Goal: Information Seeking & Learning: Learn about a topic

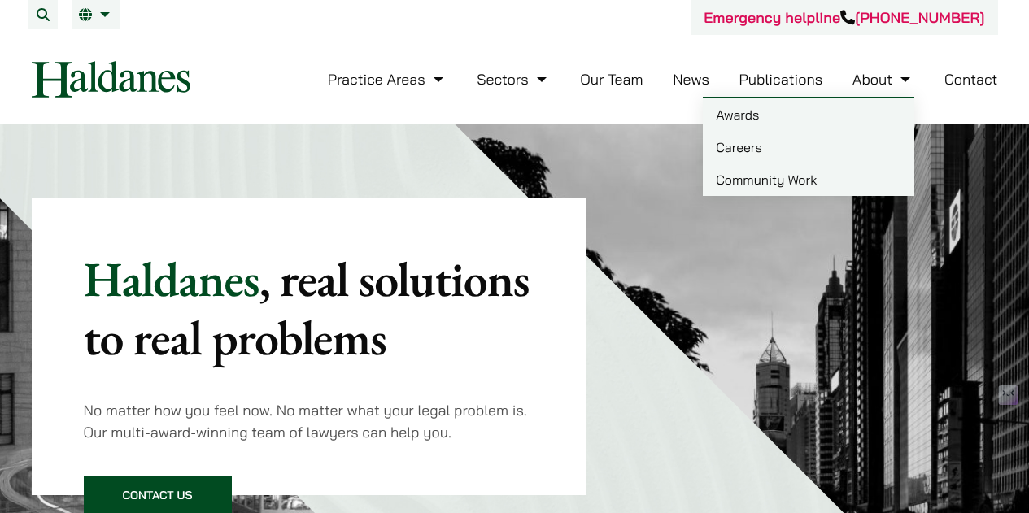
click at [799, 147] on link "Careers" at bounding box center [809, 147] width 212 height 33
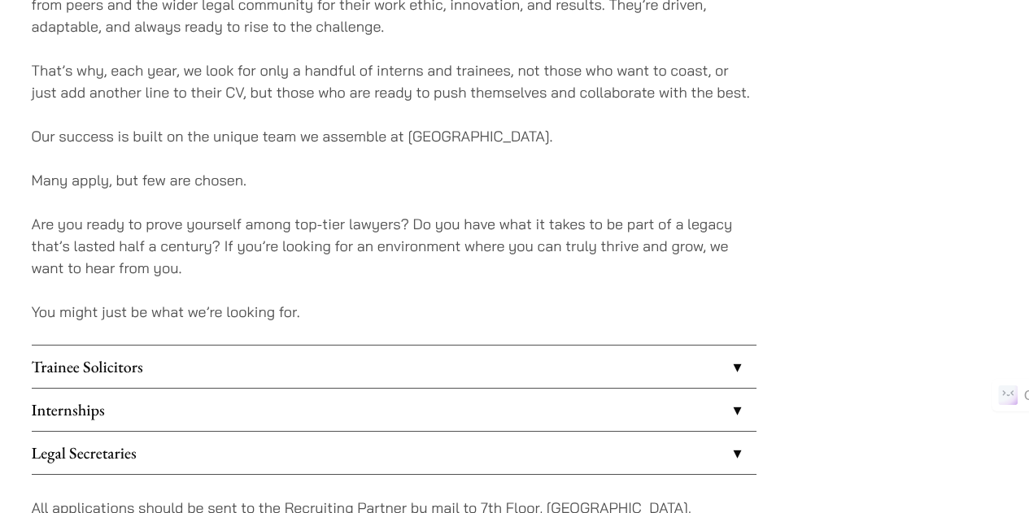
scroll to position [1302, 0]
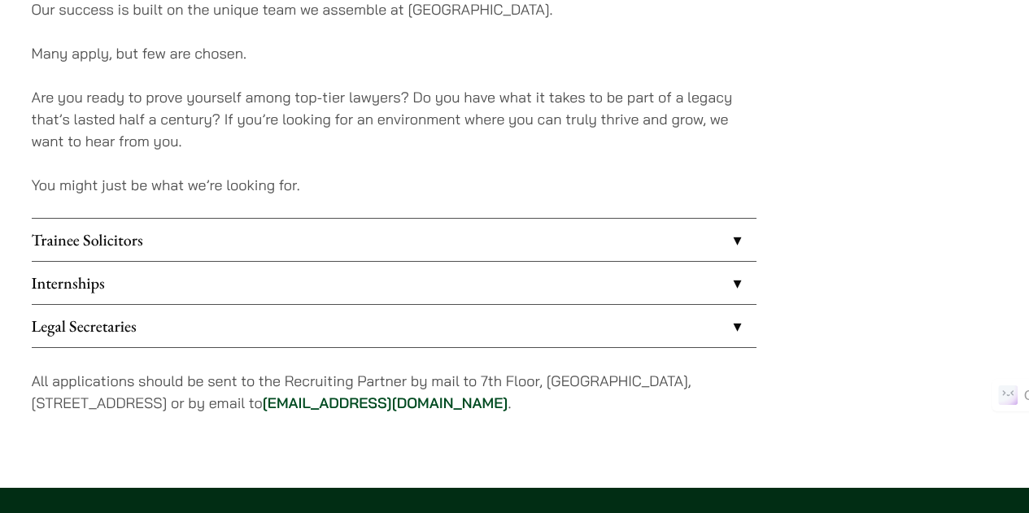
click at [675, 249] on link "Trainee Solicitors" at bounding box center [394, 240] width 725 height 42
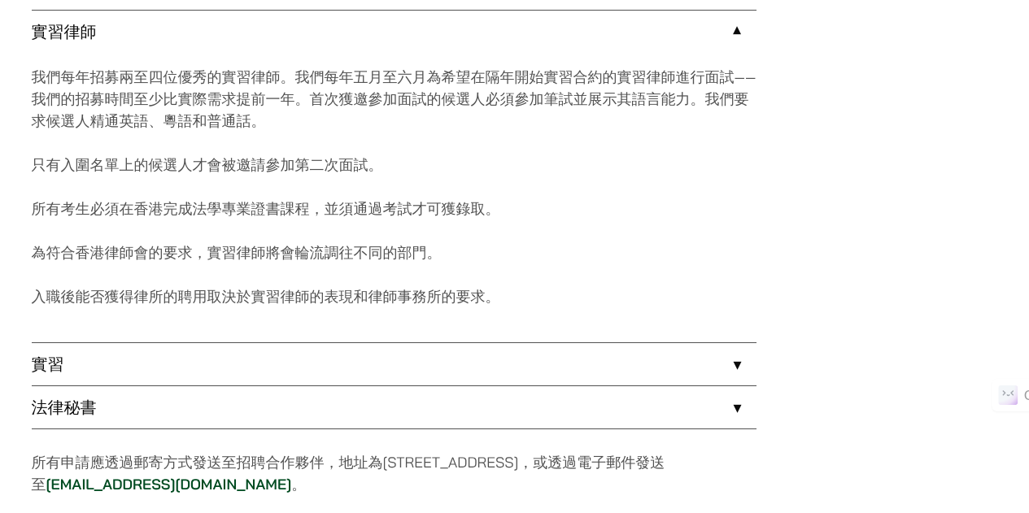
scroll to position [1399, 0]
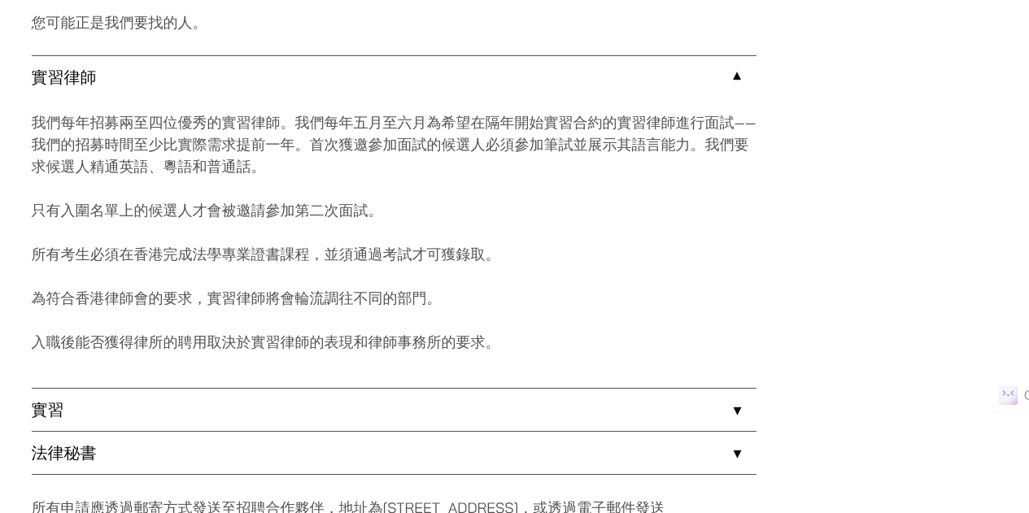
click at [474, 155] on p "我們每年招募兩至四位優秀的實習律師。我們每年五月至六月為希望在隔年開始實習合約的實習律師進行面試——我們的招募時間至少比實際需求提前一年。首次獲邀參加面試的候…" at bounding box center [394, 144] width 725 height 66
click at [470, 133] on p "我們每年招募兩至四位優秀的實習律師。我們每年五月至六月為希望在隔年開始實習合約的實習律師進行面試——我們的招募時間至少比實際需求提前一年。首次獲邀參加面試的候…" at bounding box center [394, 144] width 725 height 66
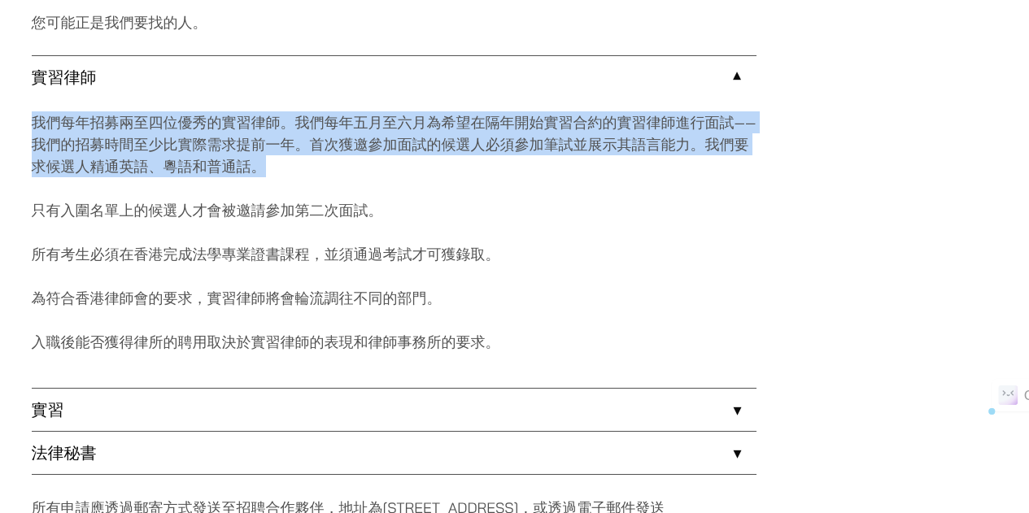
click at [470, 133] on p "我們每年招募兩至四位優秀的實習律師。我們每年五月至六月為希望在隔年開始實習合約的實習律師進行面試——我們的招募時間至少比實際需求提前一年。首次獲邀參加面試的候…" at bounding box center [394, 144] width 725 height 66
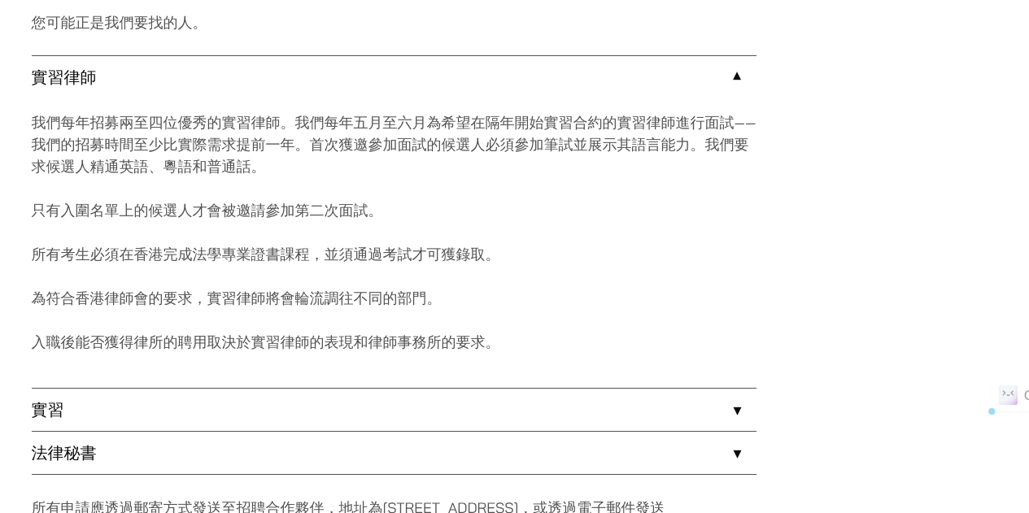
click at [467, 193] on div "我們每年招募兩至四位優秀的實習律師。我們每年五月至六月為希望在隔年開始實習合約的實習律師進行面試——我們的招募時間至少比實際需求提前一年。首次獲邀參加面試的候…" at bounding box center [394, 243] width 725 height 290
click at [383, 262] on font "所有考生必須在香港完成法學專業證書課程，並須通過考試才可獲錄取。" at bounding box center [266, 254] width 469 height 19
click at [382, 260] on font "所有考生必須在香港完成法學專業證書課程，並須通過考試才可獲錄取。" at bounding box center [266, 254] width 469 height 19
drag, startPoint x: 382, startPoint y: 260, endPoint x: 383, endPoint y: 275, distance: 15.5
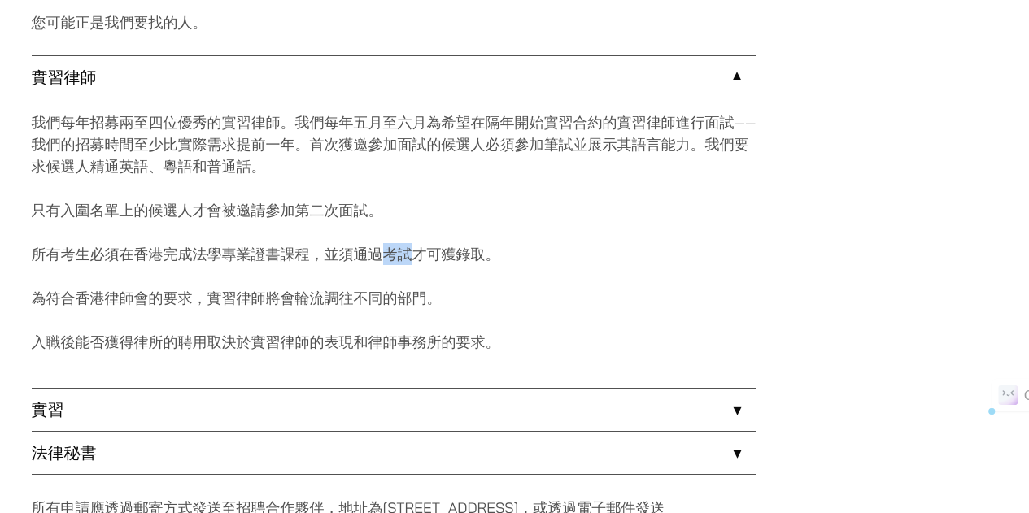
click at [383, 260] on font "所有考生必須在香港完成法學專業證書課程，並須通過考試才可獲錄取。" at bounding box center [266, 254] width 469 height 19
click at [380, 295] on font "為符合香港律師會的要求，實習律師將會輪流調往不同的部門。" at bounding box center [237, 298] width 410 height 19
click at [390, 133] on p "我們每年招募兩至四位優秀的實習律師。我們每年五月至六月為希望在隔年開始實習合約的實習律師進行面試——我們的招募時間至少比實際需求提前一年。首次獲邀參加面試的候…" at bounding box center [394, 144] width 725 height 66
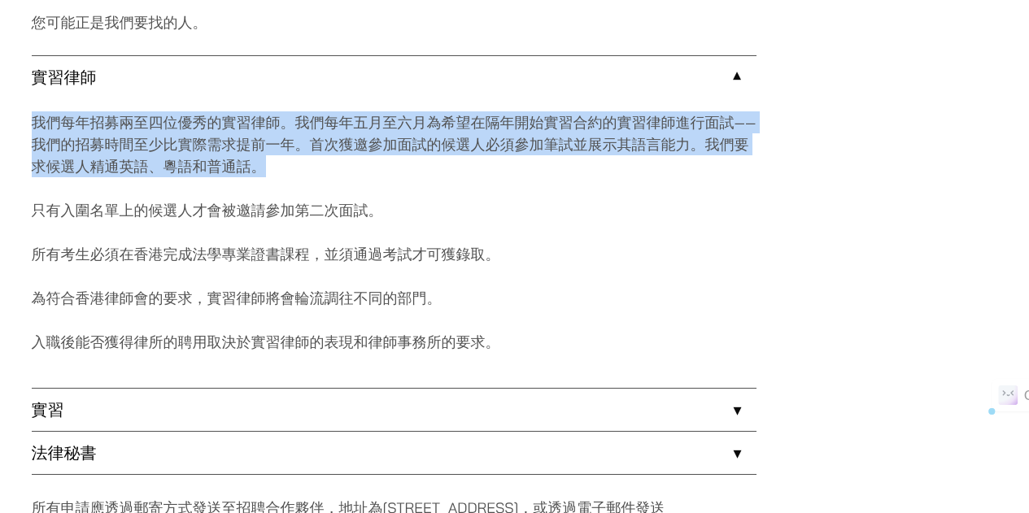
click at [390, 133] on p "我們每年招募兩至四位優秀的實習律師。我們每年五月至六月為希望在隔年開始實習合約的實習律師進行面試——我們的招募時間至少比實際需求提前一年。首次獲邀參加面試的候…" at bounding box center [394, 144] width 725 height 66
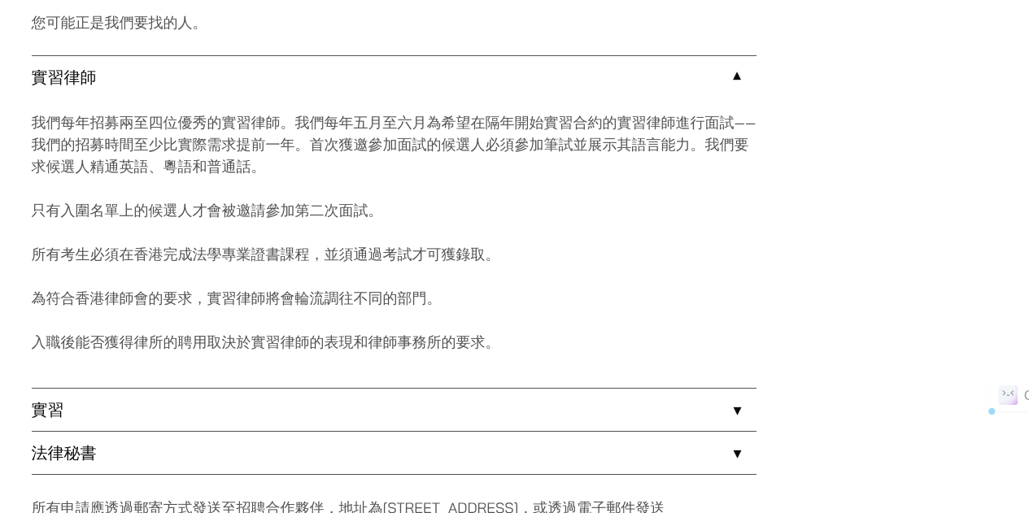
click at [411, 212] on p "只有入圍名單上的候選人才會被邀請參加第二次面試。" at bounding box center [394, 210] width 725 height 22
click at [263, 151] on font "我們每年招募兩至四位優秀的實習律師。我們每年五月至六月為希望在隔年開始實習合約的實習律師進行面試——我們的招募時間至少比實際需求提前一年。首次獲邀參加面試的候…" at bounding box center [394, 144] width 725 height 63
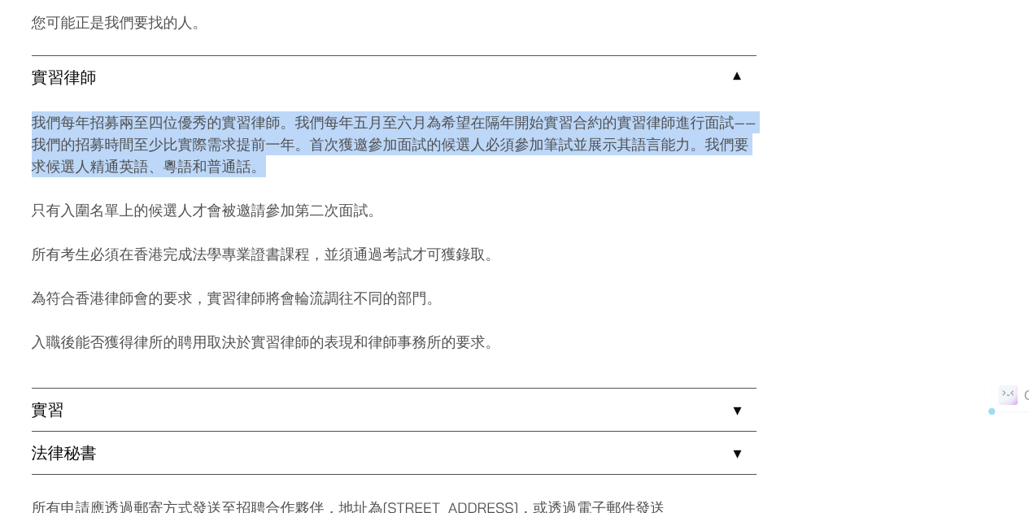
click at [263, 151] on font "我們每年招募兩至四位優秀的實習律師。我們每年五月至六月為希望在隔年開始實習合約的實習律師進行面試——我們的招募時間至少比實際需求提前一年。首次獲邀參加面試的候…" at bounding box center [394, 144] width 725 height 63
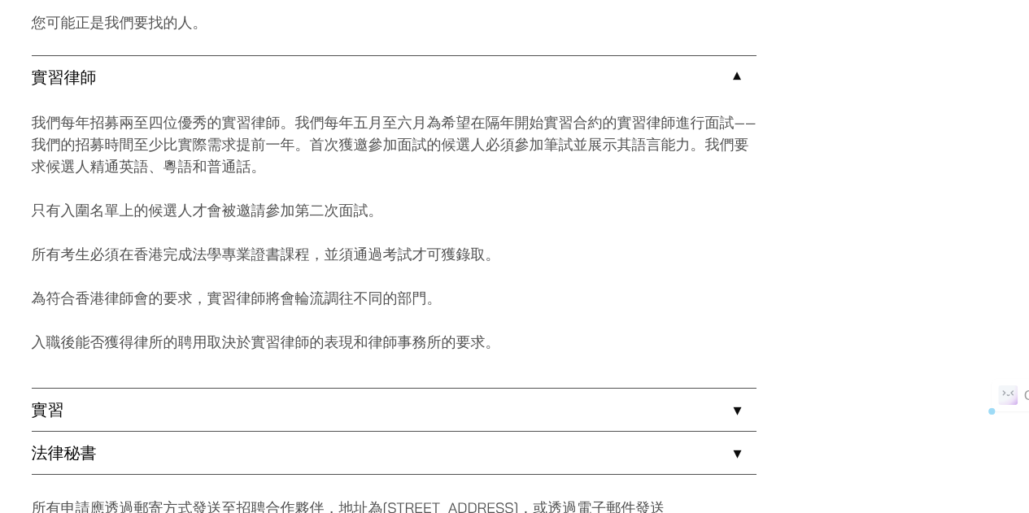
click at [300, 238] on div "我們每年招募兩至四位優秀的實習律師。我們每年五月至六月為希望在隔年開始實習合約的實習律師進行面試——我們的招募時間至少比實際需求提前一年。首次獲邀參加面試的候…" at bounding box center [394, 243] width 725 height 290
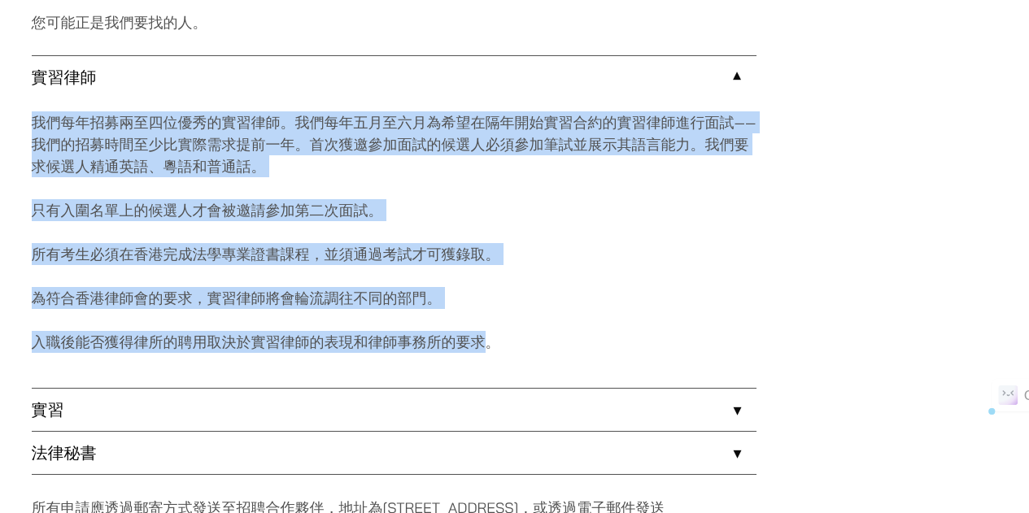
drag, startPoint x: 489, startPoint y: 339, endPoint x: 63, endPoint y: 149, distance: 466.7
click at [129, 195] on div "我們每年招募兩至四位優秀的實習律師。我們每年五月至六月為希望在隔年開始實習合約的實習律師進行面試——我們的招募時間至少比實際需求提前一年。首次獲邀參加面試的候…" at bounding box center [394, 243] width 725 height 290
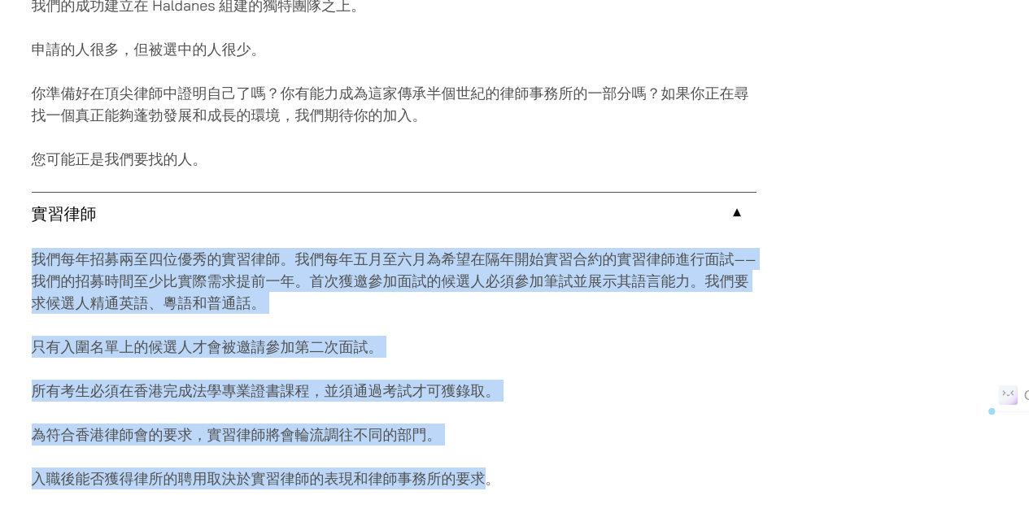
scroll to position [1236, 0]
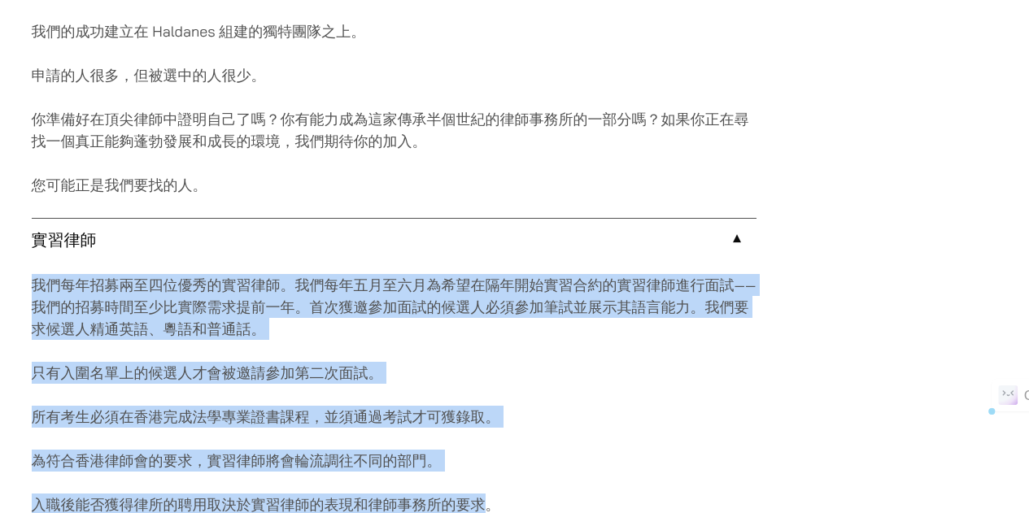
click at [259, 324] on font "我們每年招募兩至四位優秀的實習律師。我們每年五月至六月為希望在隔年開始實習合約的實習律師進行面試——我們的招募時間至少比實際需求提前一年。首次獲邀參加面試的候…" at bounding box center [394, 307] width 725 height 63
click at [291, 310] on font "我們每年招募兩至四位優秀的實習律師。我們每年五月至六月為希望在隔年開始實習合約的實習律師進行面試——我們的招募時間至少比實際需求提前一年。首次獲邀參加面試的候…" at bounding box center [394, 307] width 725 height 63
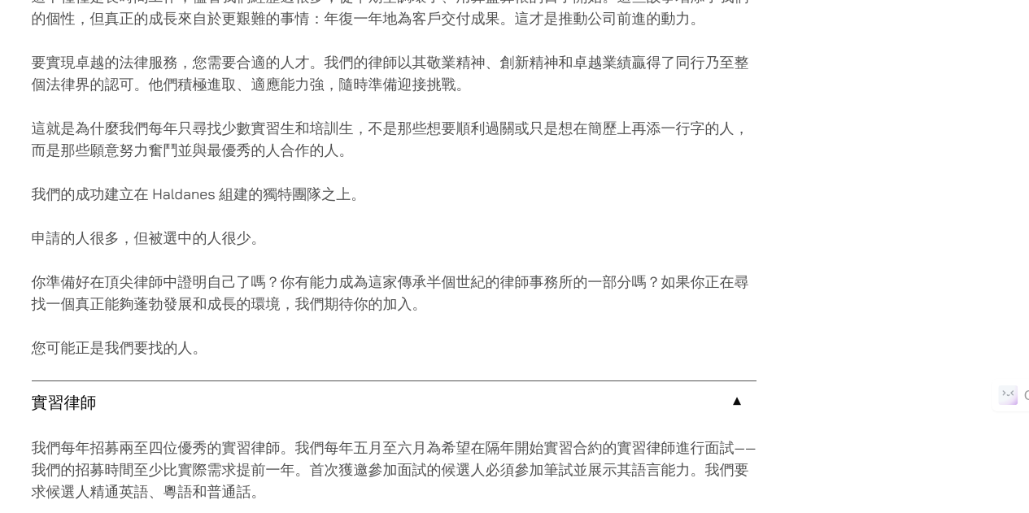
scroll to position [1155, 0]
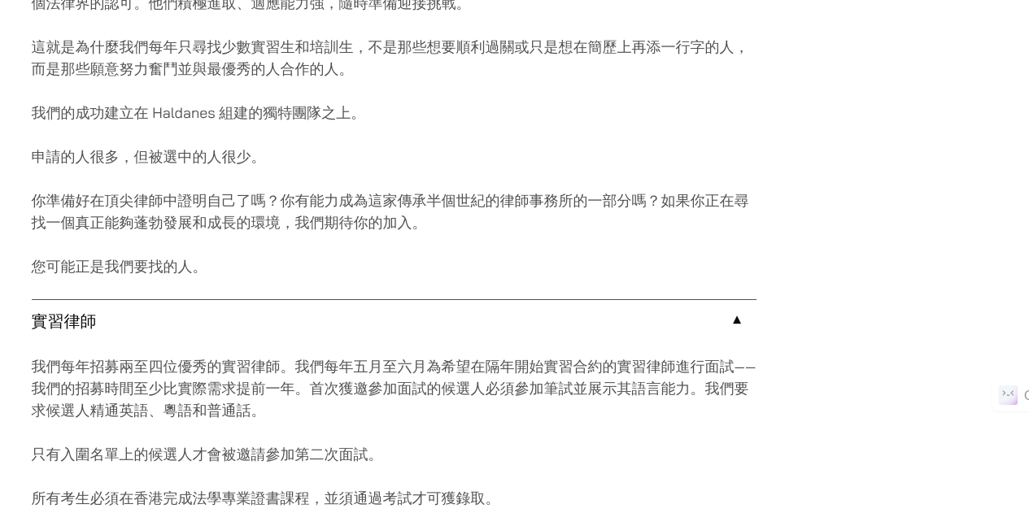
click at [474, 380] on font "我們每年招募兩至四位優秀的實習律師。我們每年五月至六月為希望在隔年開始實習合約的實習律師進行面試——我們的招募時間至少比實際需求提前一年。首次獲邀參加面試的候…" at bounding box center [394, 388] width 725 height 63
click at [473, 379] on font "我們每年招募兩至四位優秀的實習律師。我們每年五月至六月為希望在隔年開始實習合約的實習律師進行面試——我們的招募時間至少比實際需求提前一年。首次獲邀參加面試的候…" at bounding box center [394, 388] width 725 height 63
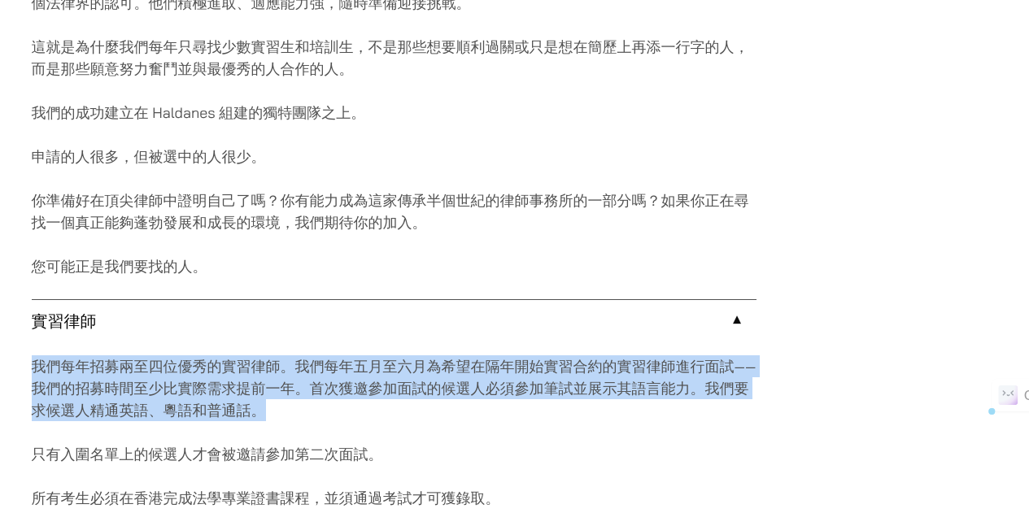
click at [473, 379] on font "我們每年招募兩至四位優秀的實習律師。我們每年五月至六月為希望在隔年開始實習合約的實習律師進行面試——我們的招募時間至少比實際需求提前一年。首次獲邀參加面試的候…" at bounding box center [394, 388] width 725 height 63
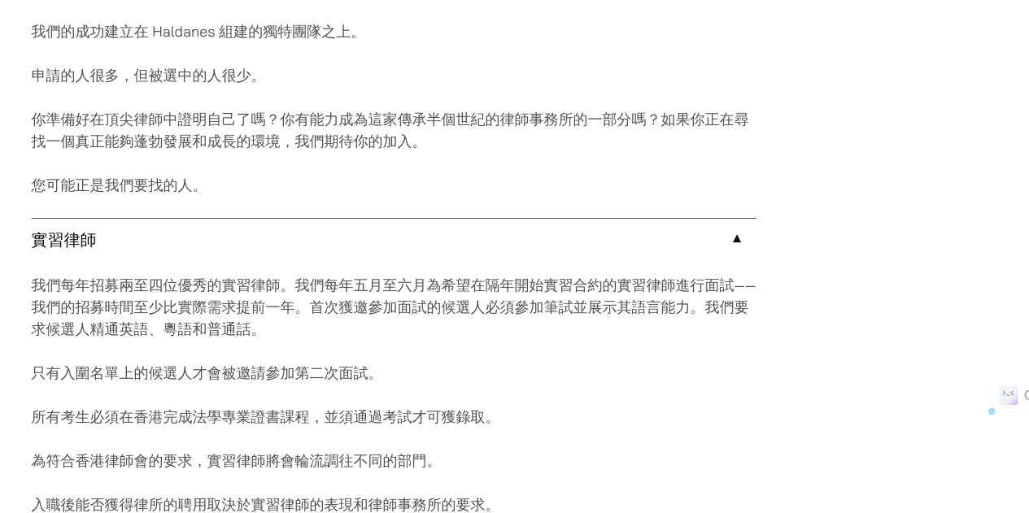
click at [462, 382] on p "只有入圍名單上的候選人才會被邀請參加第二次面試。" at bounding box center [394, 373] width 725 height 22
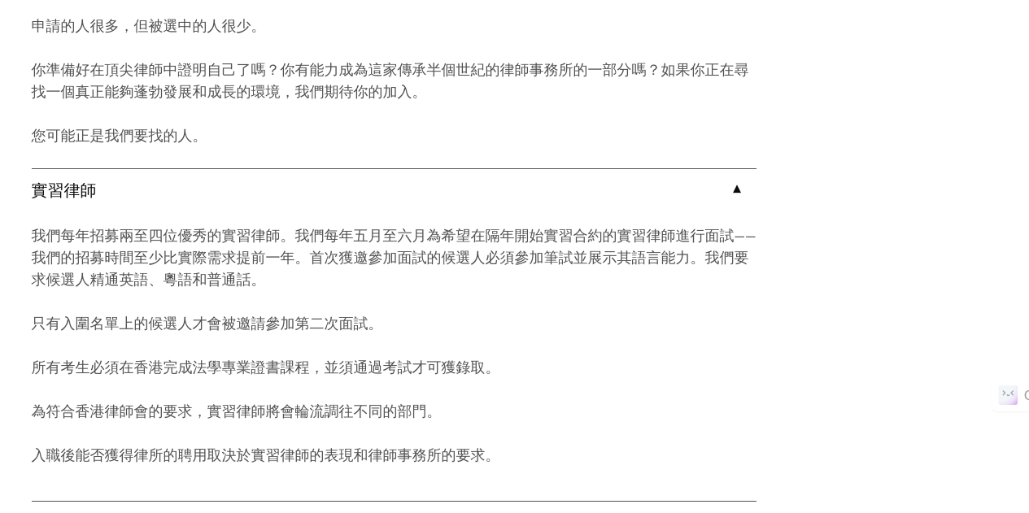
scroll to position [1318, 0]
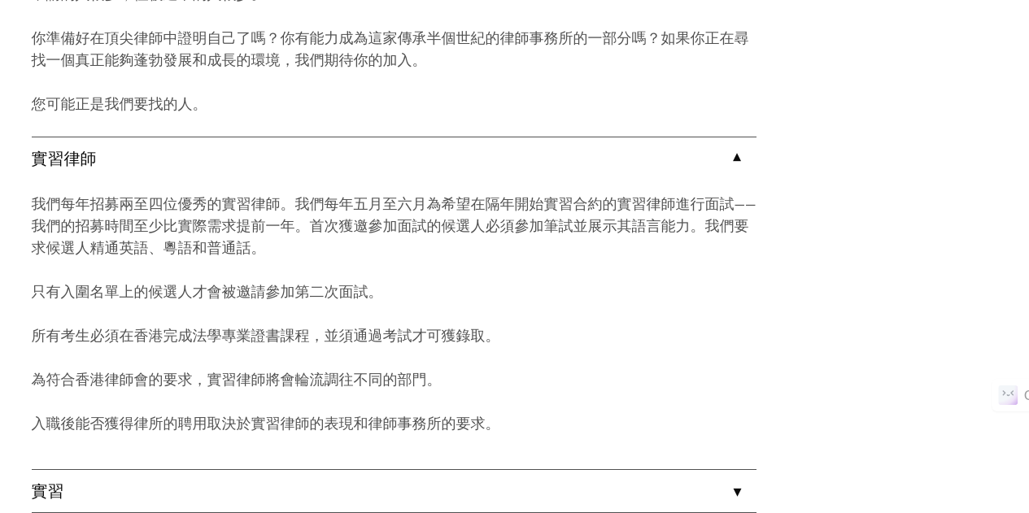
click at [329, 300] on font "只有入圍名單上的候選人才會被邀請參加第二次面試。" at bounding box center [208, 291] width 352 height 19
click at [330, 303] on p "只有入圍名單上的候選人才會被邀請參加第二次面試。" at bounding box center [394, 292] width 725 height 22
click at [328, 330] on font "所有考生必須在香港完成法學專業證書課程，並須通過考試才可獲錄取。" at bounding box center [266, 335] width 469 height 19
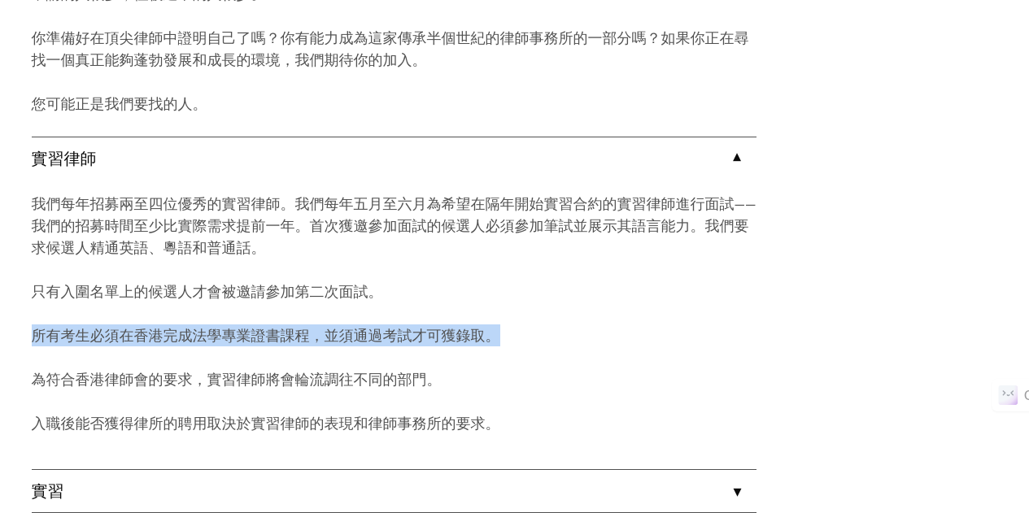
click at [328, 330] on font "所有考生必須在香港完成法學專業證書課程，並須通過考試才可獲錄取。" at bounding box center [266, 335] width 469 height 19
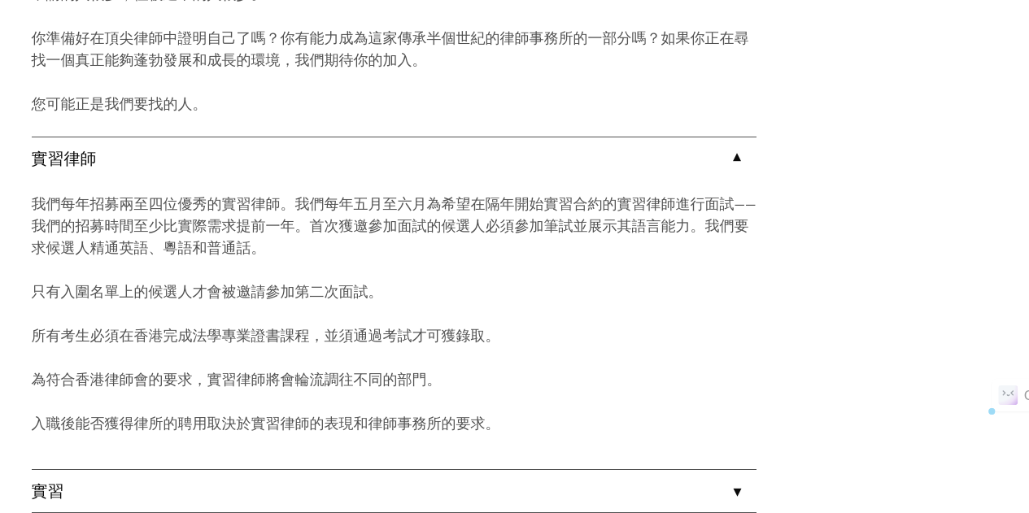
click at [323, 365] on div "我們每年招募兩至四位優秀的實習律師。我們每年五月至六月為希望在隔年開始實習合約的實習律師進行面試——我們的招募時間至少比實際需求提前一年。首次獲邀參加面試的候…" at bounding box center [394, 325] width 725 height 290
click at [322, 400] on div "我們每年招募兩至四位優秀的實習律師。我們每年五月至六月為希望在隔年開始實習合約的實習律師進行面試——我們的招募時間至少比實際需求提前一年。首次獲邀參加面試的候…" at bounding box center [394, 325] width 725 height 290
drag, startPoint x: 327, startPoint y: 432, endPoint x: 347, endPoint y: 416, distance: 25.4
click at [329, 430] on font "入職後能否獲得律所的聘用取決於實習律師的表現和律師事務所的要求。" at bounding box center [266, 423] width 469 height 19
